Goal: Information Seeking & Learning: Learn about a topic

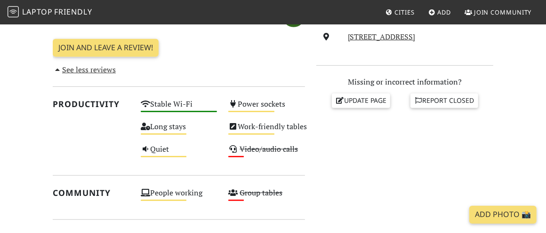
scroll to position [378, 0]
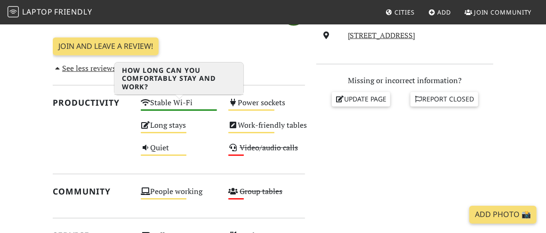
click at [175, 119] on div "Long stays Medium" at bounding box center [179, 130] width 88 height 23
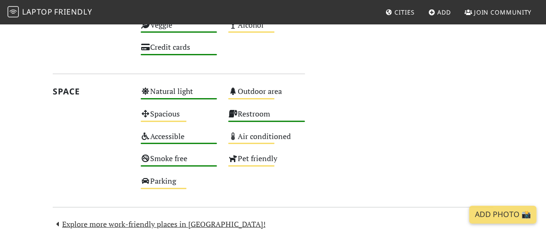
scroll to position [611, 0]
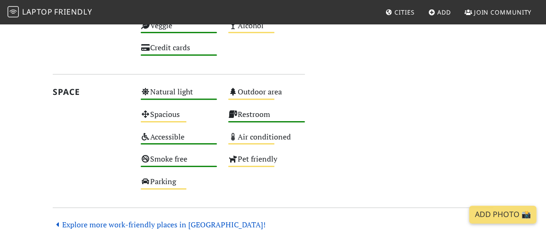
click at [71, 220] on link "Explore more work-friendly places in [GEOGRAPHIC_DATA]!" at bounding box center [159, 225] width 213 height 10
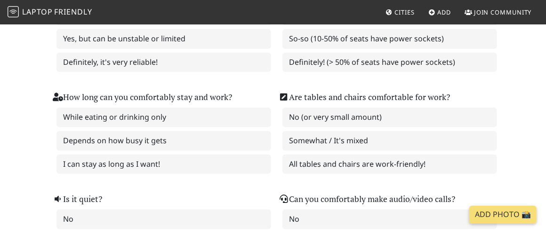
scroll to position [228, 0]
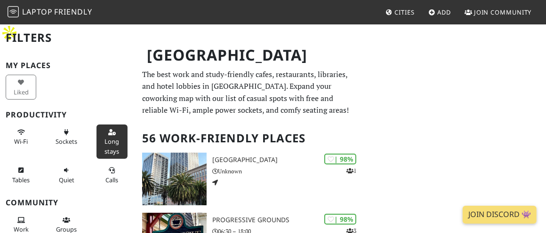
click at [111, 141] on span "Long stays" at bounding box center [112, 146] width 15 height 18
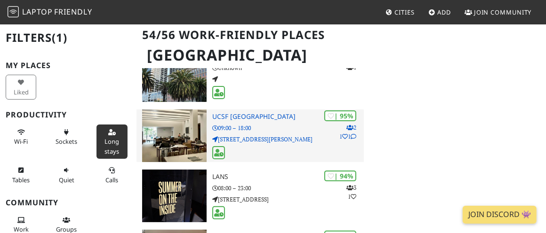
scroll to position [105, 0]
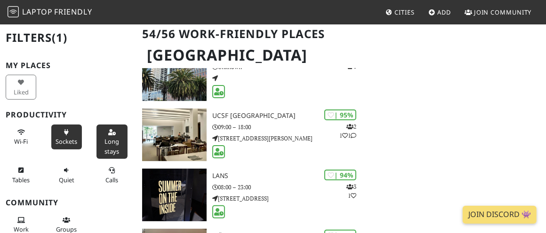
click at [71, 145] on span "Sockets" at bounding box center [67, 141] width 22 height 8
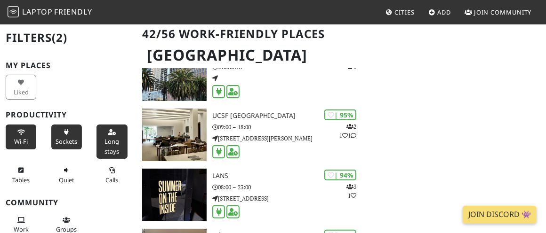
click at [17, 133] on icon at bounding box center [21, 133] width 8 height 6
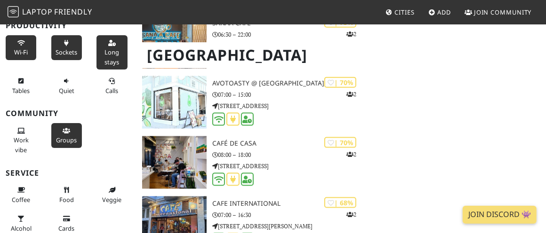
scroll to position [89, 0]
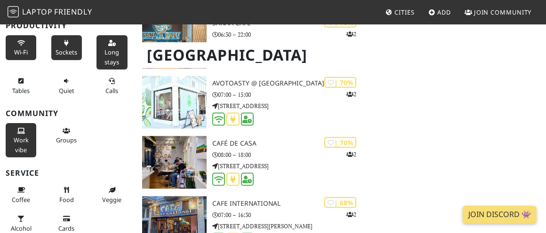
click at [28, 142] on button "Work vibe" at bounding box center [21, 140] width 31 height 34
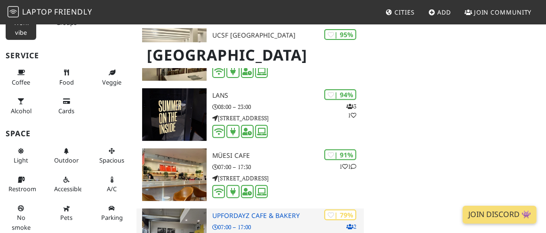
scroll to position [186, 0]
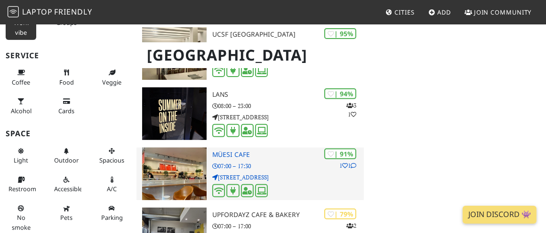
click at [232, 151] on h3 "Müesi Cafe" at bounding box center [288, 155] width 152 height 8
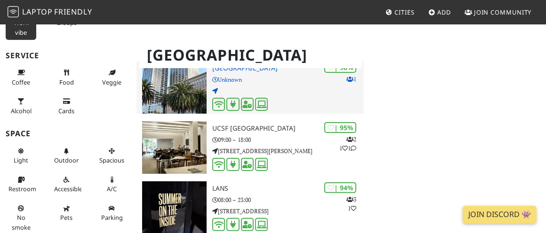
scroll to position [92, 0]
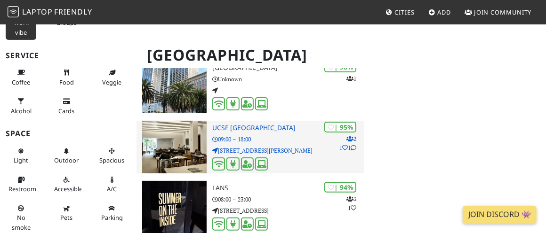
click at [186, 133] on img at bounding box center [174, 147] width 64 height 53
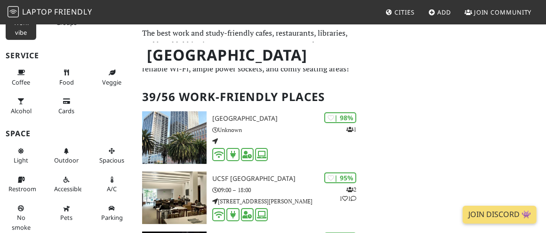
scroll to position [47, 0]
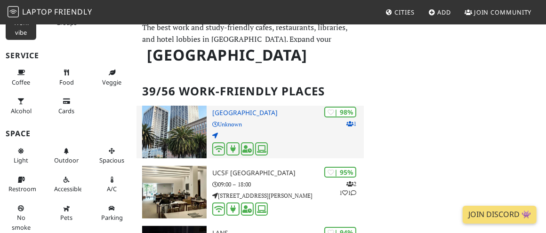
click at [219, 109] on h3 "One Market Plaza" at bounding box center [288, 113] width 152 height 8
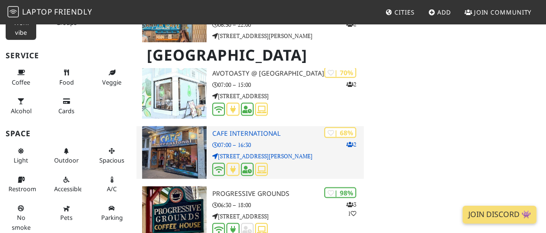
scroll to position [750, 0]
click at [189, 141] on img at bounding box center [174, 152] width 64 height 53
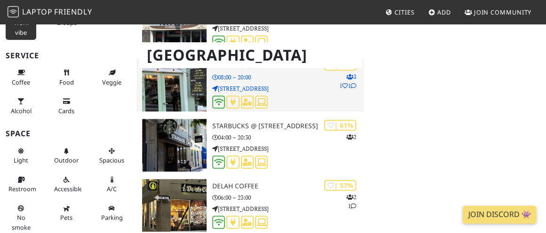
scroll to position [1244, 0]
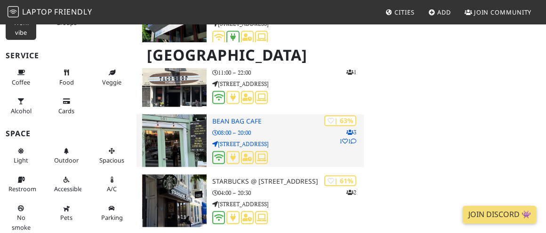
click at [168, 121] on img at bounding box center [174, 140] width 64 height 53
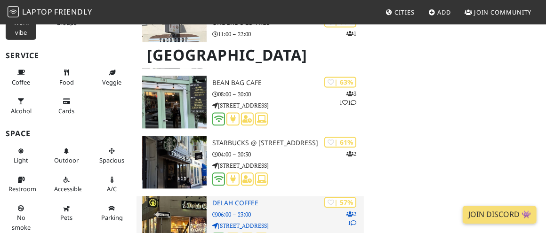
scroll to position [1265, 0]
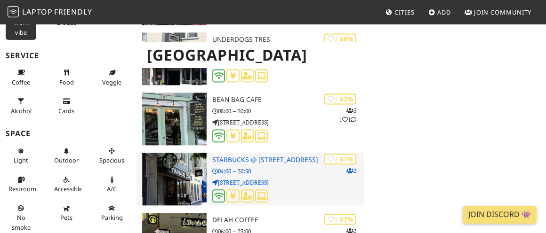
click at [182, 162] on img at bounding box center [174, 179] width 64 height 53
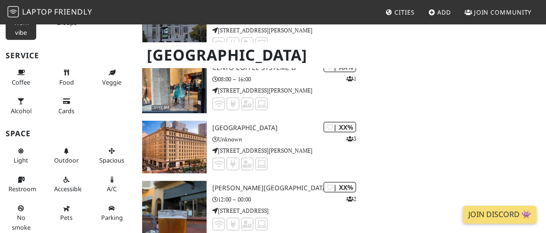
scroll to position [2144, 0]
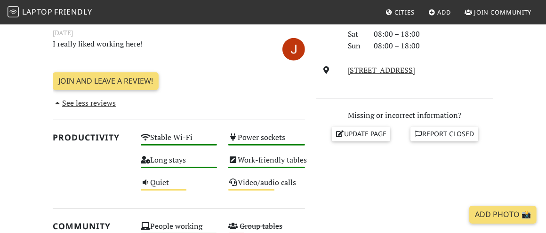
scroll to position [344, 0]
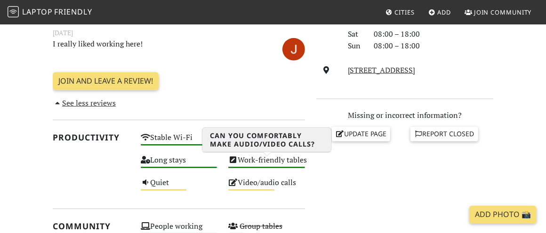
click at [250, 176] on div "Video/audio calls Medium" at bounding box center [267, 187] width 88 height 23
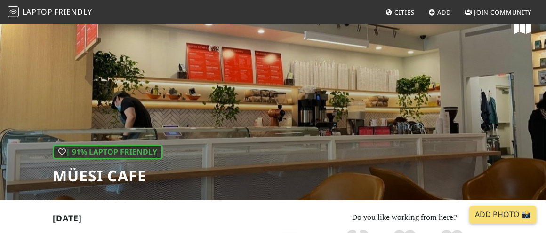
scroll to position [0, 0]
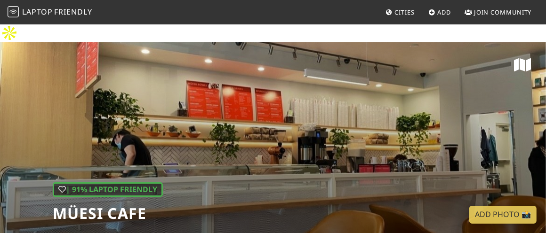
click at [486, 8] on span "Join Community" at bounding box center [503, 12] width 58 height 8
click at [494, 18] on link "Join Community" at bounding box center [498, 12] width 75 height 17
click at [373, 133] on div "| 91% Laptop Friendly Müesi Cafe" at bounding box center [273, 140] width 546 height 196
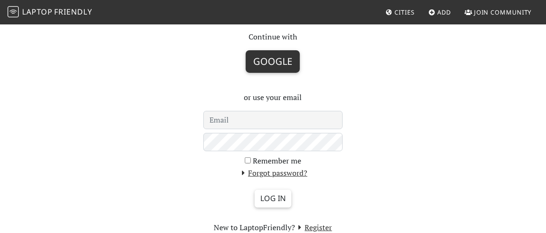
scroll to position [201, 0]
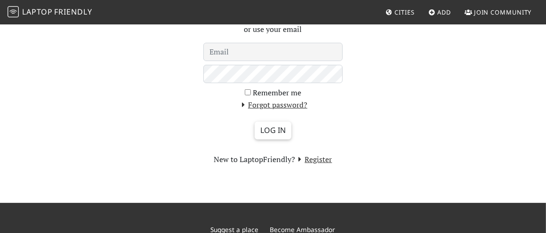
scroll to position [201, 0]
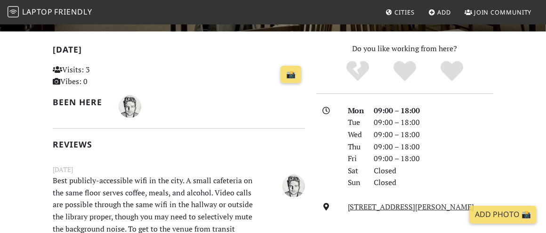
scroll to position [208, 0]
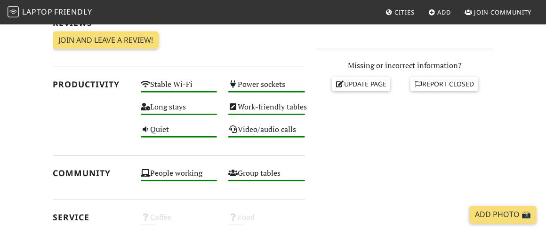
scroll to position [322, 0]
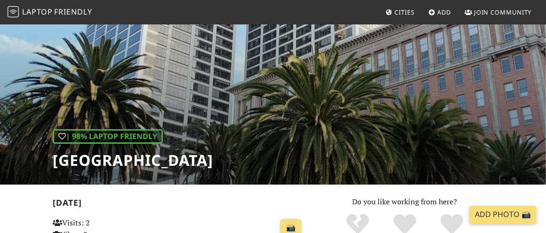
click at [368, 106] on div "| 98% Laptop Friendly One Market Plaza" at bounding box center [273, 87] width 546 height 196
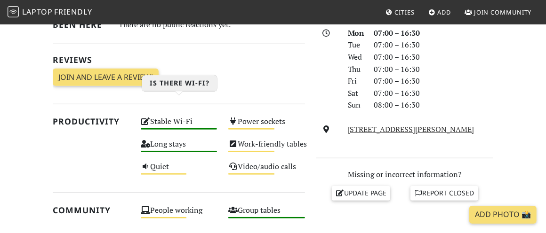
scroll to position [285, 0]
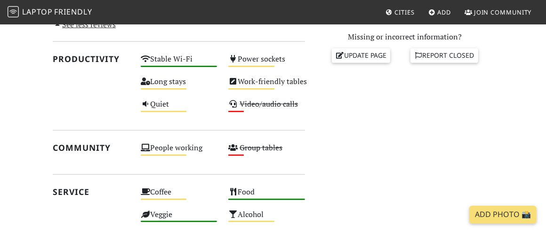
scroll to position [422, 0]
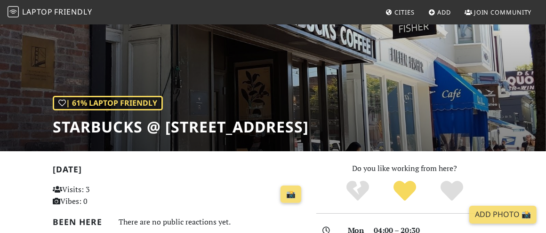
scroll to position [86, 0]
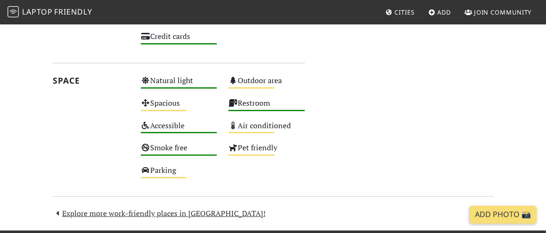
scroll to position [611, 0]
